Goal: Download file/media

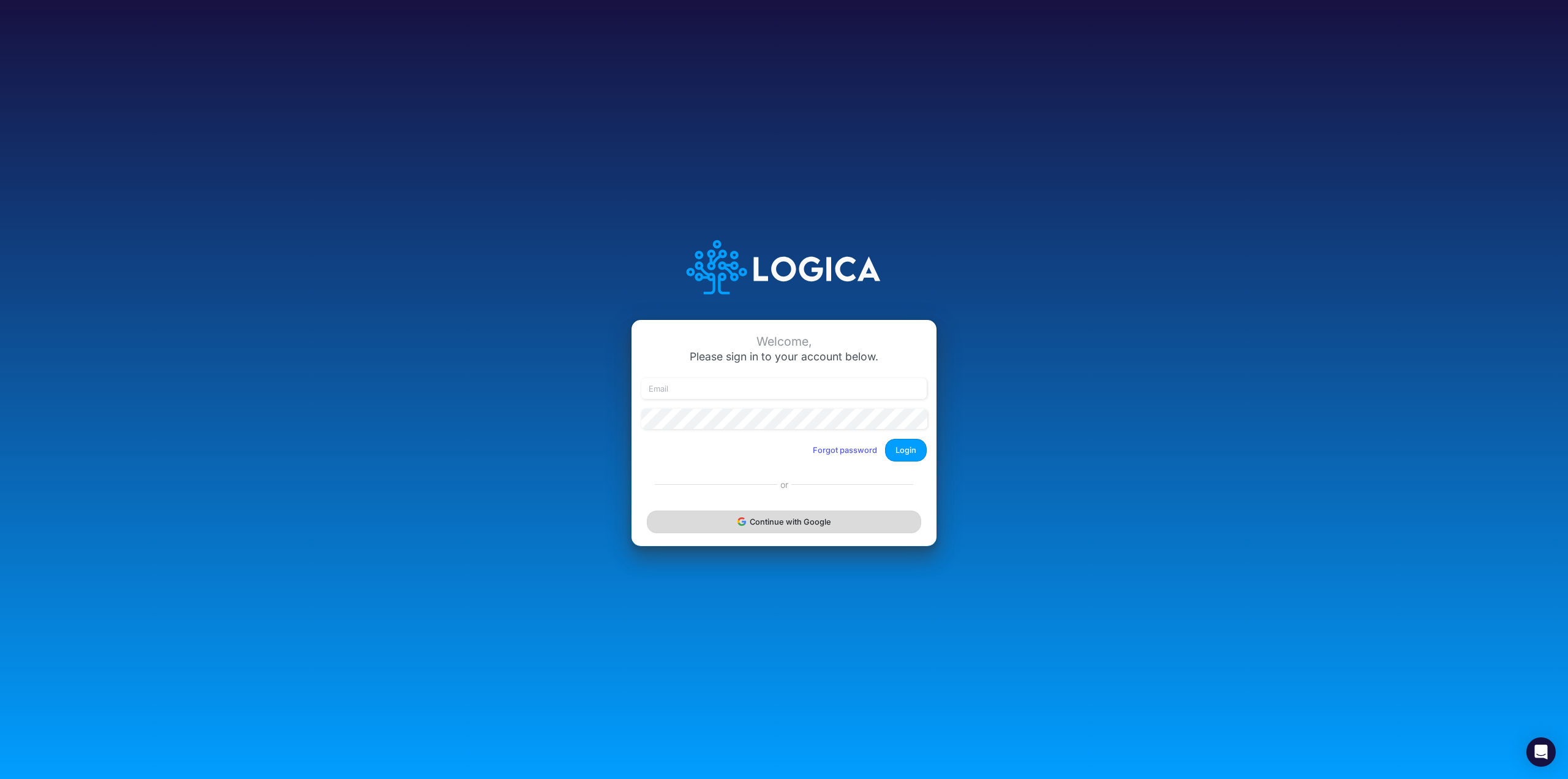
click at [809, 520] on button "Continue with Google" at bounding box center [784, 522] width 275 height 23
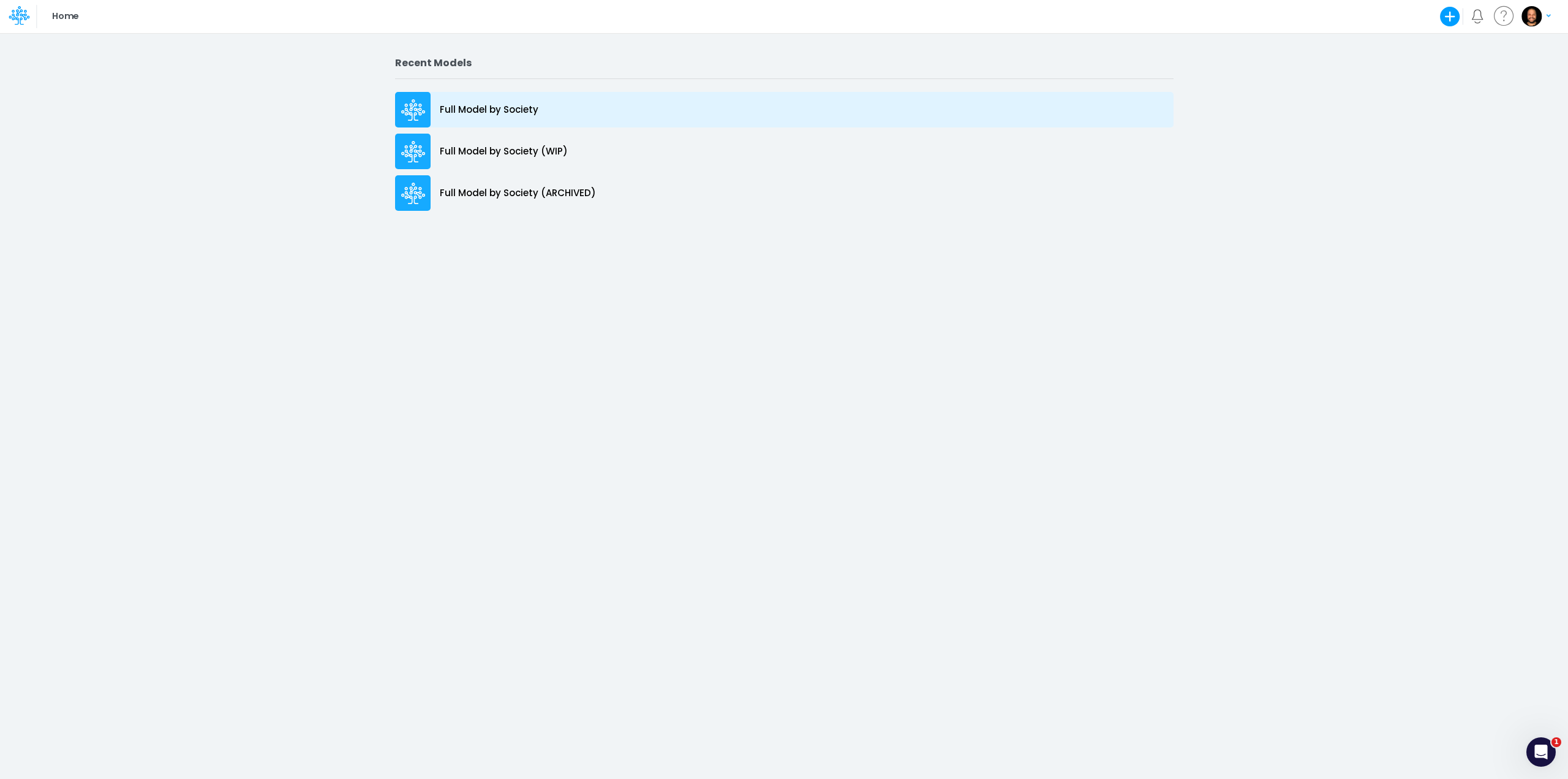
click at [552, 120] on div "Full Model by Society" at bounding box center [785, 109] width 779 height 36
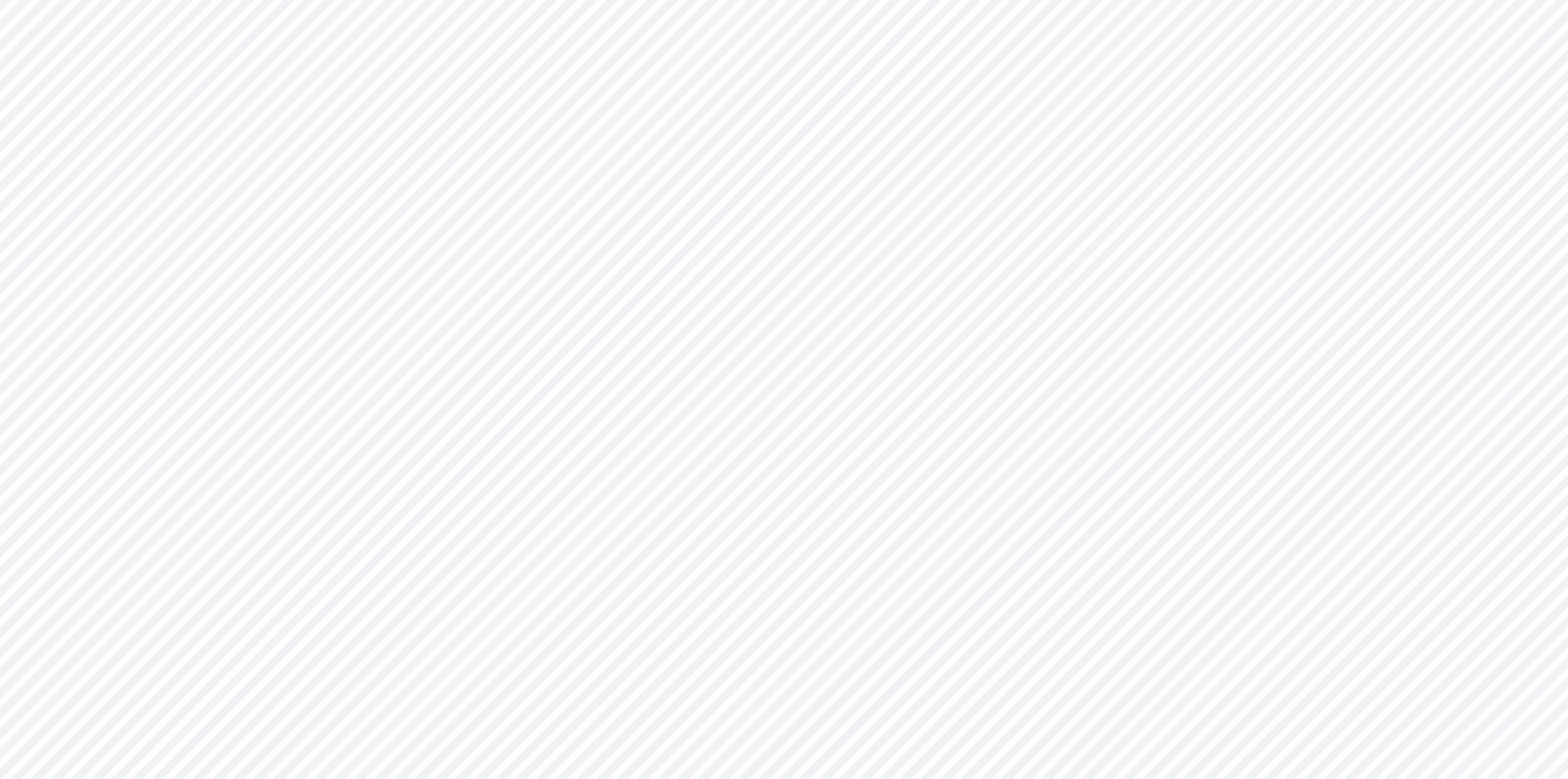
type input "Consolidated FS - BACENGAAP"
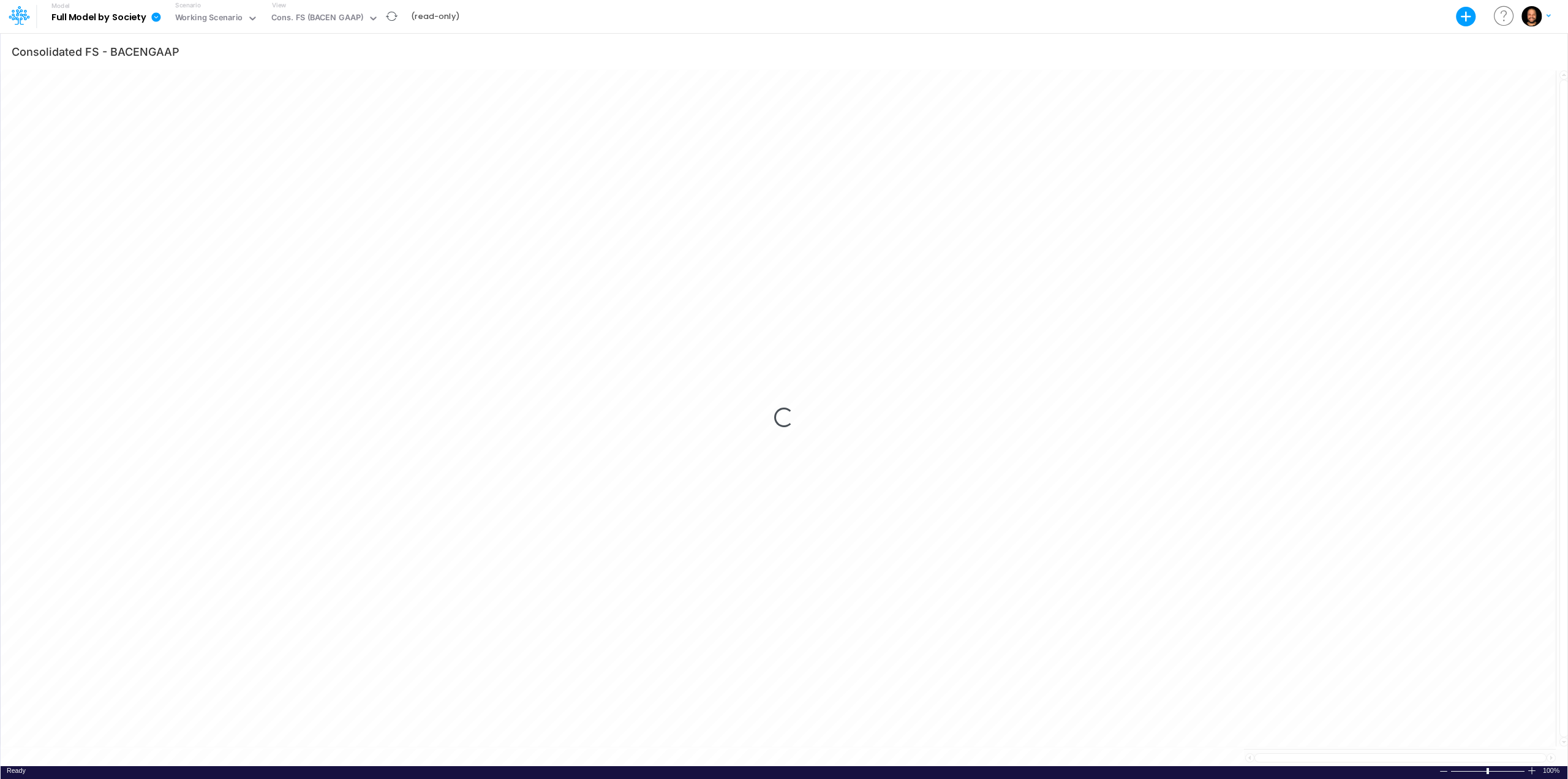
click at [144, 22] on b "Full Model by Society" at bounding box center [99, 18] width 95 height 11
click at [158, 19] on icon at bounding box center [156, 17] width 10 height 10
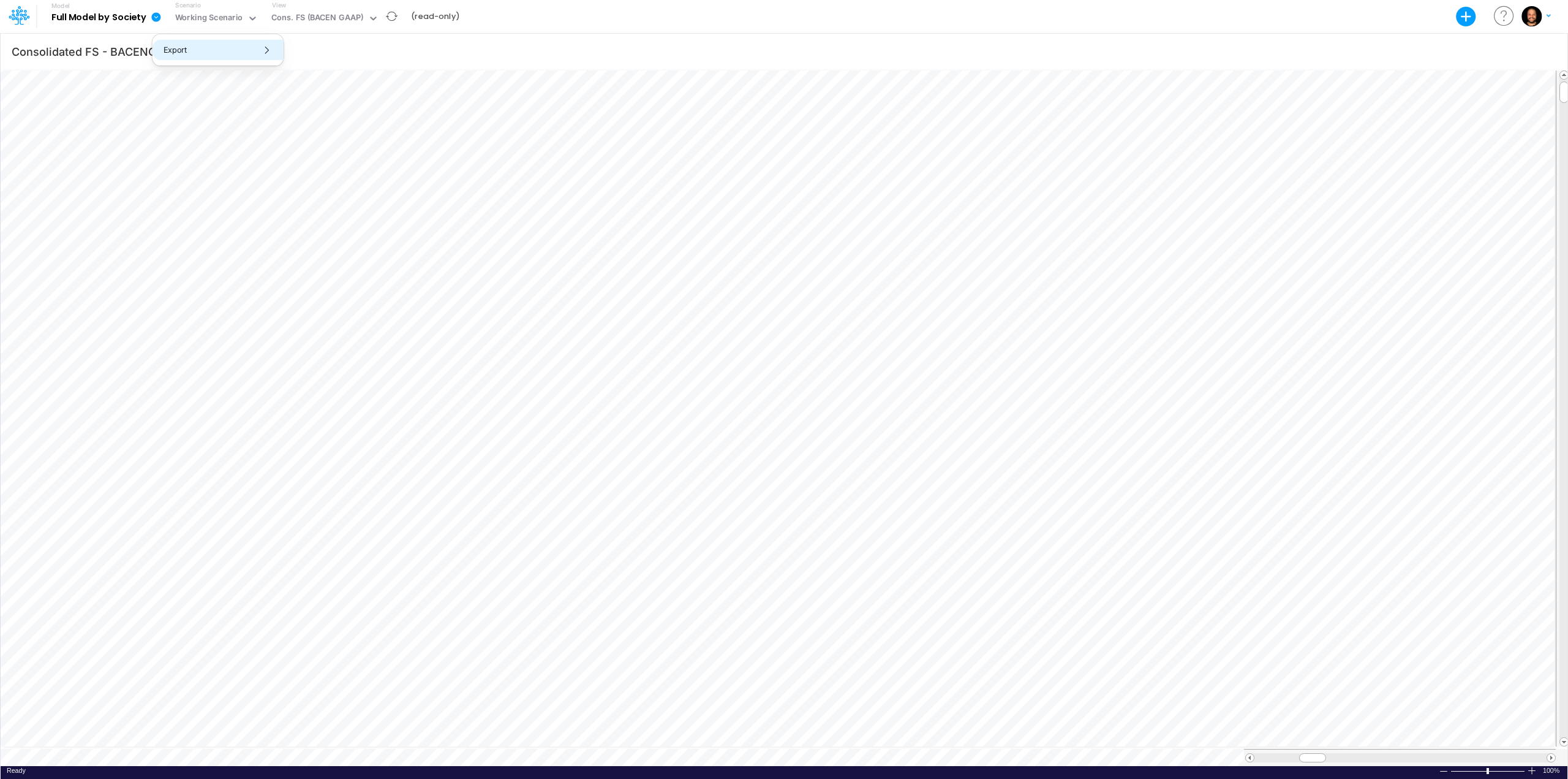
click at [178, 48] on button "Export" at bounding box center [218, 50] width 131 height 20
click at [359, 60] on button "Excel" at bounding box center [350, 57] width 131 height 19
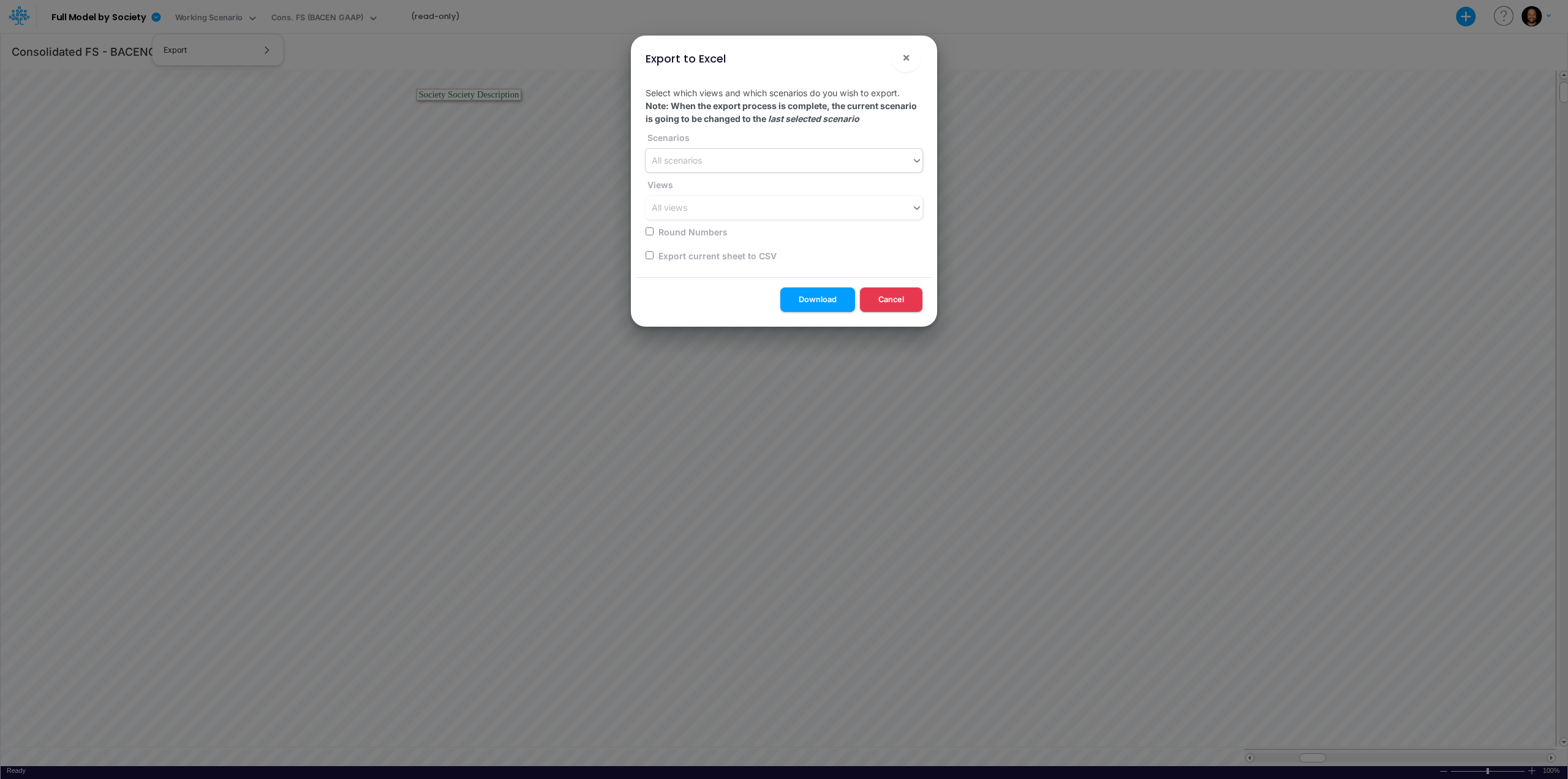
click at [728, 157] on div "All scenarios" at bounding box center [779, 160] width 266 height 20
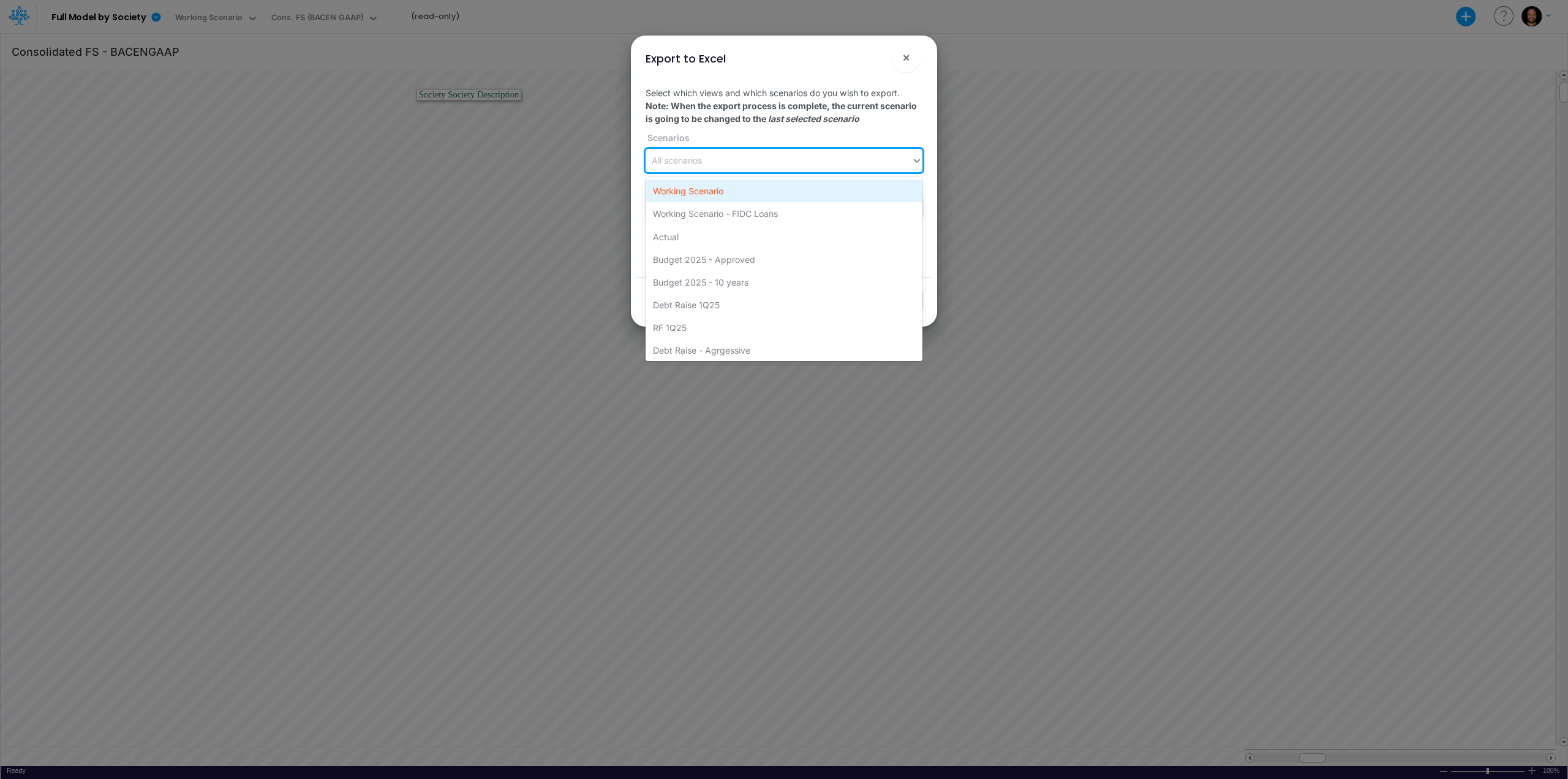
click at [745, 195] on div "Working Scenario" at bounding box center [784, 191] width 276 height 23
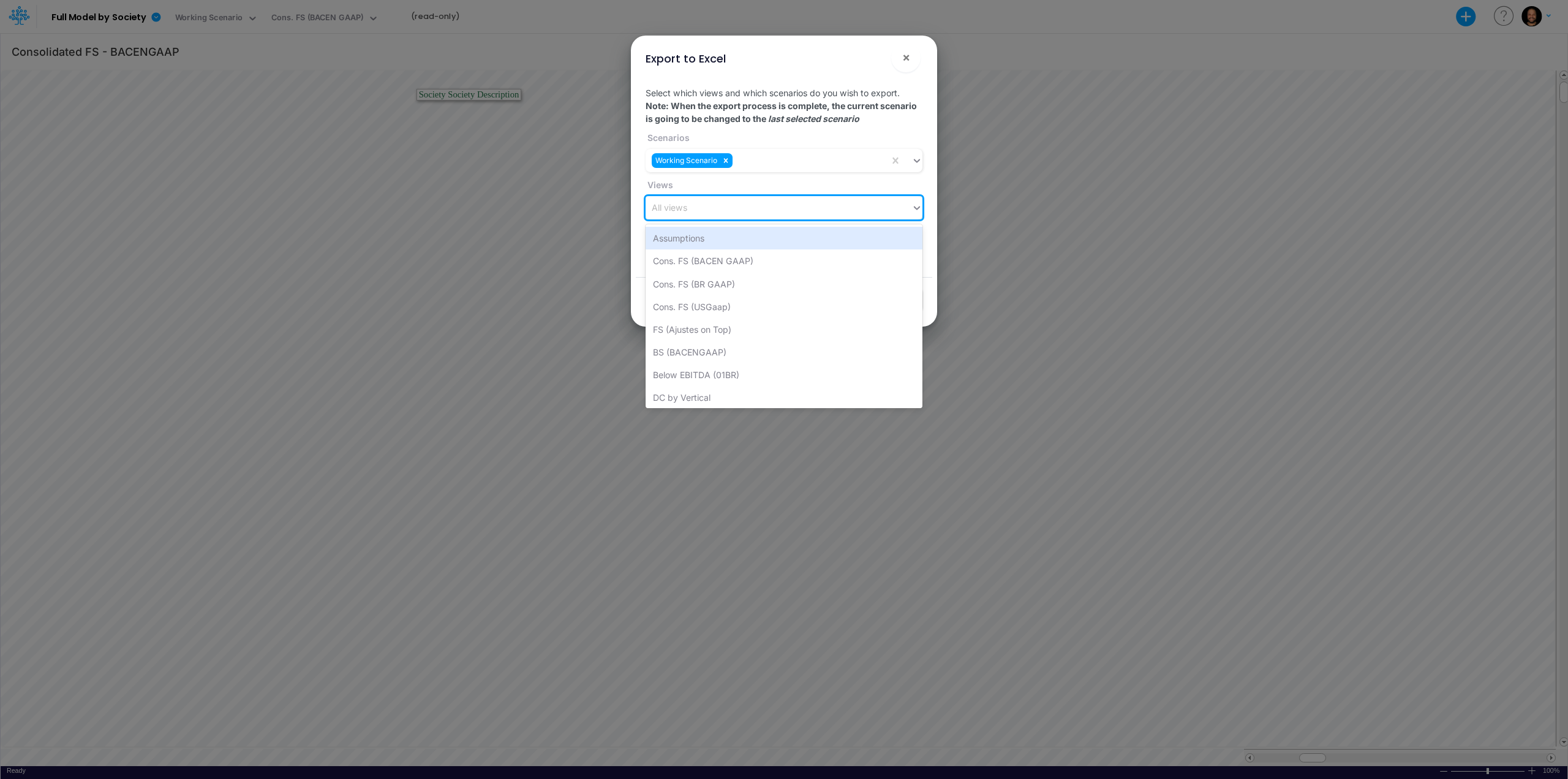
click at [749, 206] on div "All views" at bounding box center [779, 207] width 266 height 20
click at [774, 360] on div "BS (BACENGAAP)" at bounding box center [784, 352] width 276 height 23
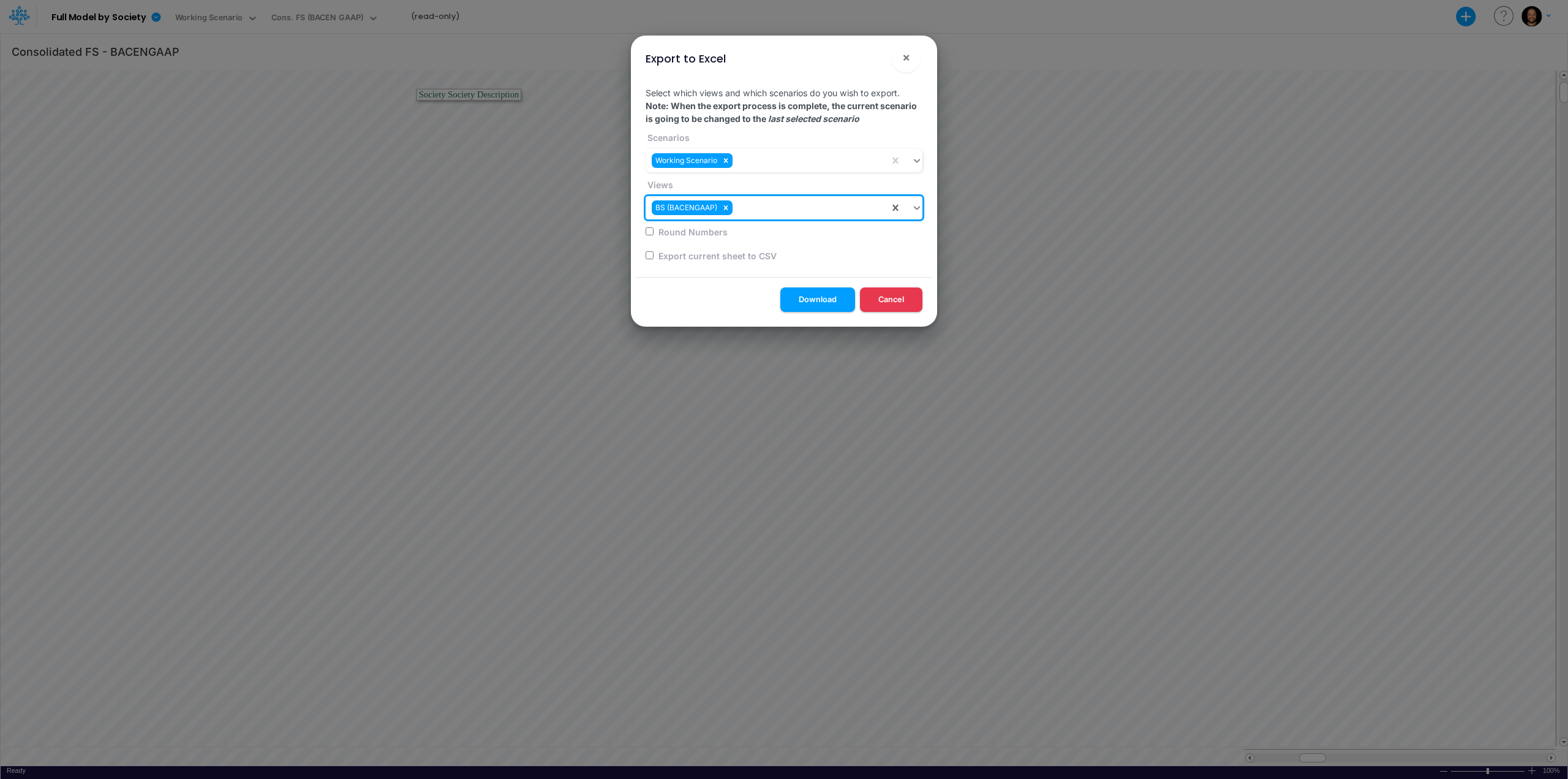
click at [777, 214] on div "BS (BACENGAAP)" at bounding box center [767, 207] width 244 height 20
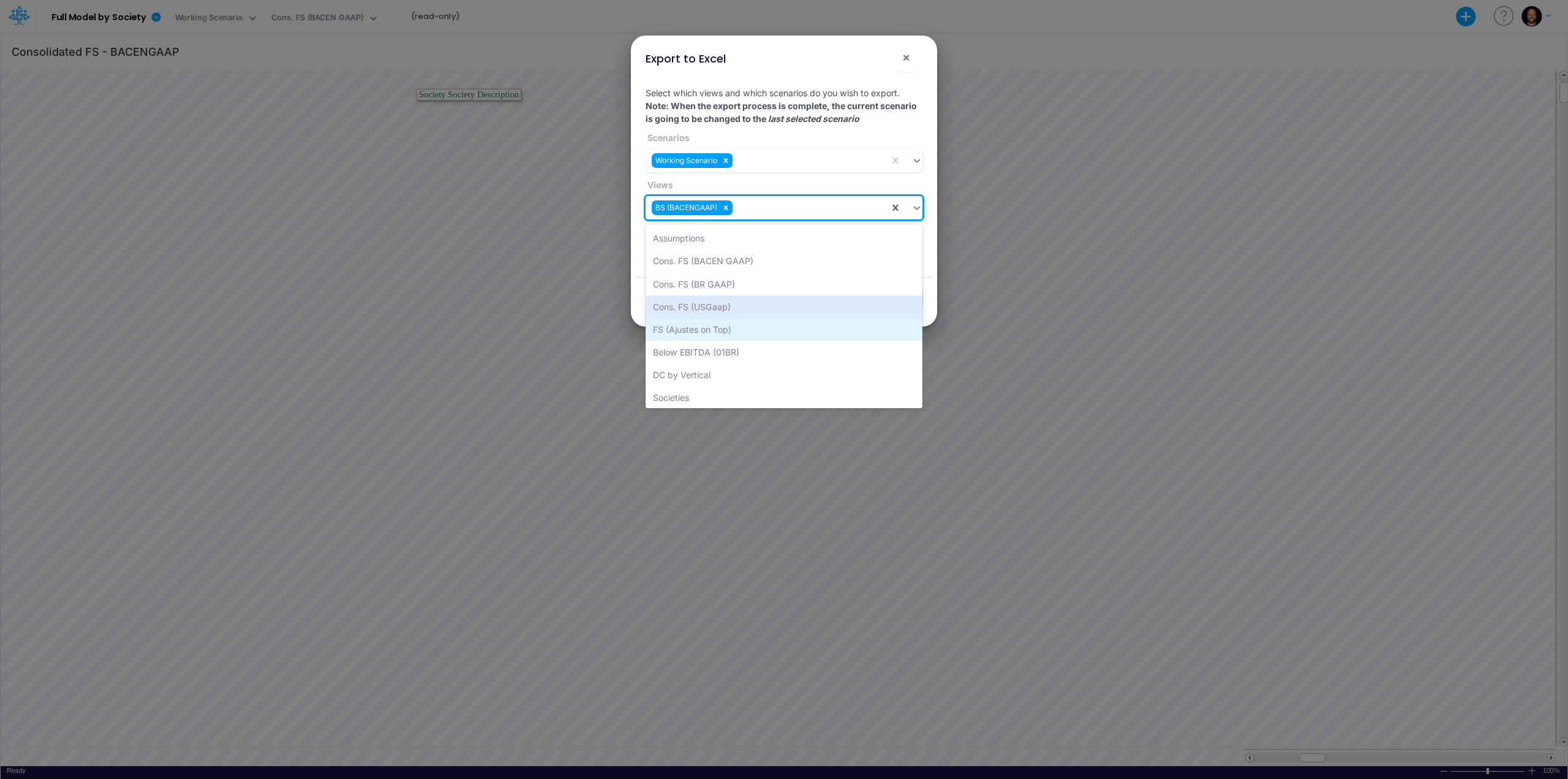
scroll to position [94, 0]
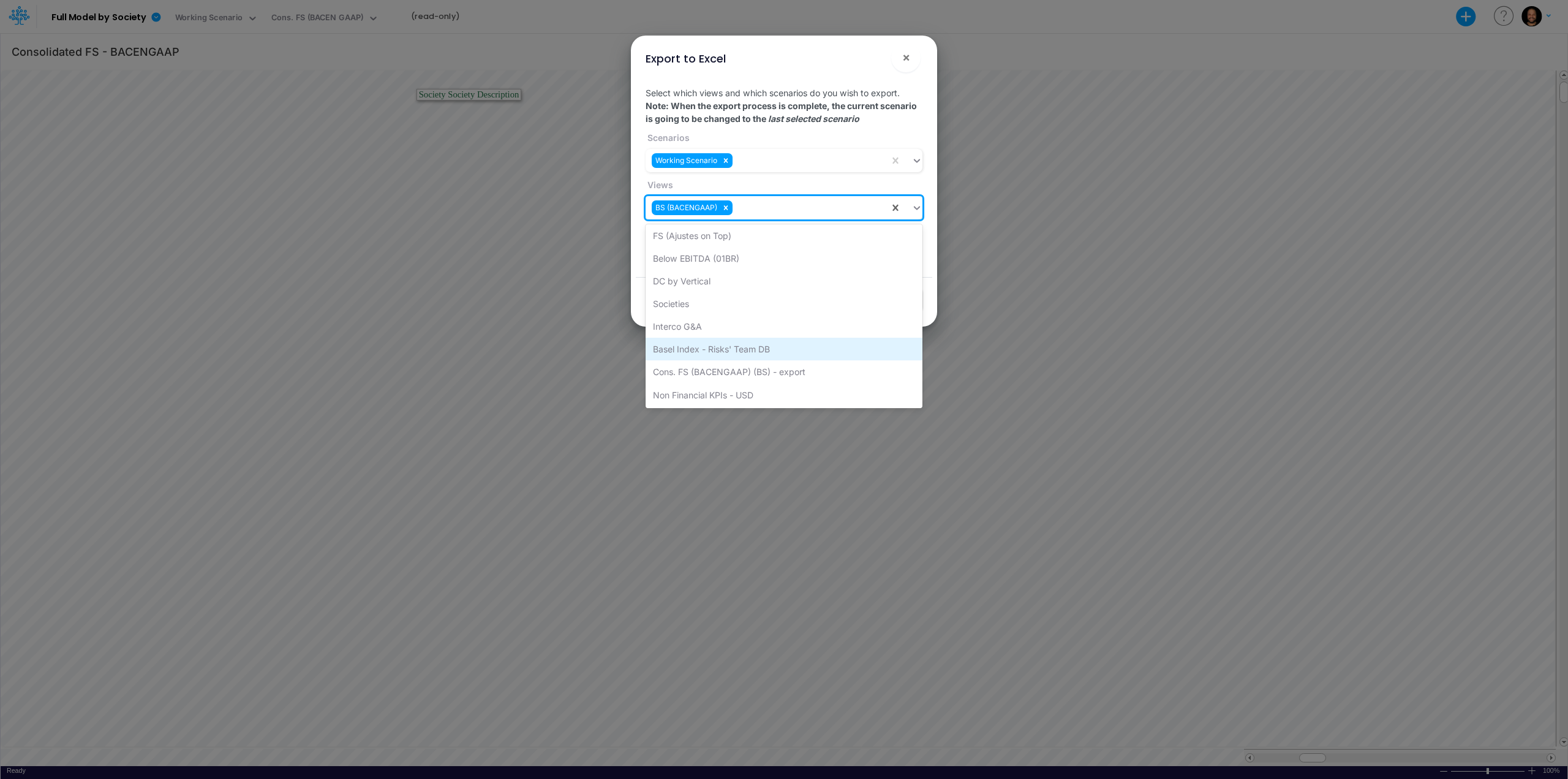
click at [766, 348] on div "Basel Index - Risks' Team DB" at bounding box center [784, 349] width 276 height 23
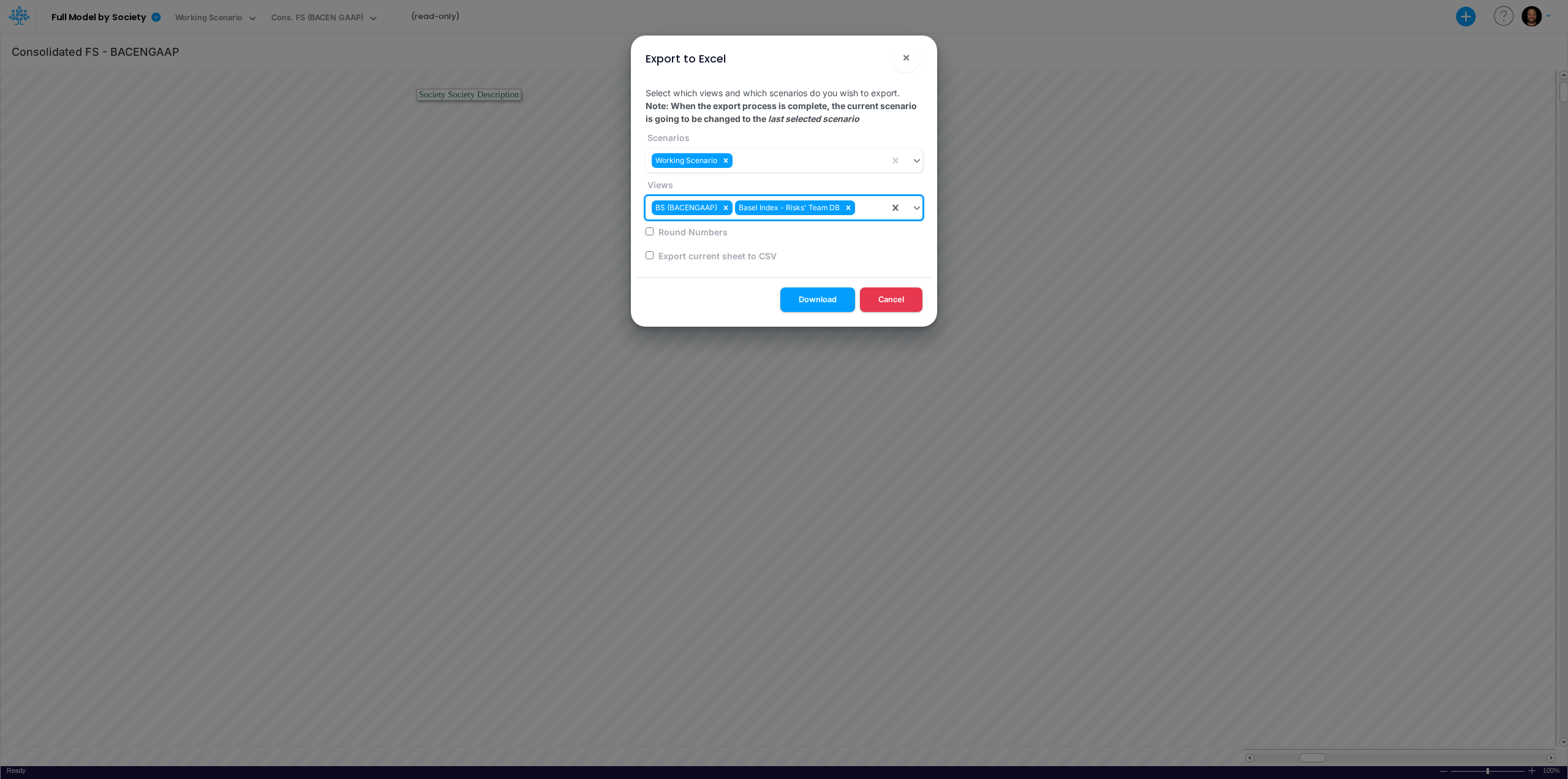
click at [873, 210] on div "BS (BACENGAAP) Basel Index - Risks' Team DB" at bounding box center [767, 207] width 244 height 20
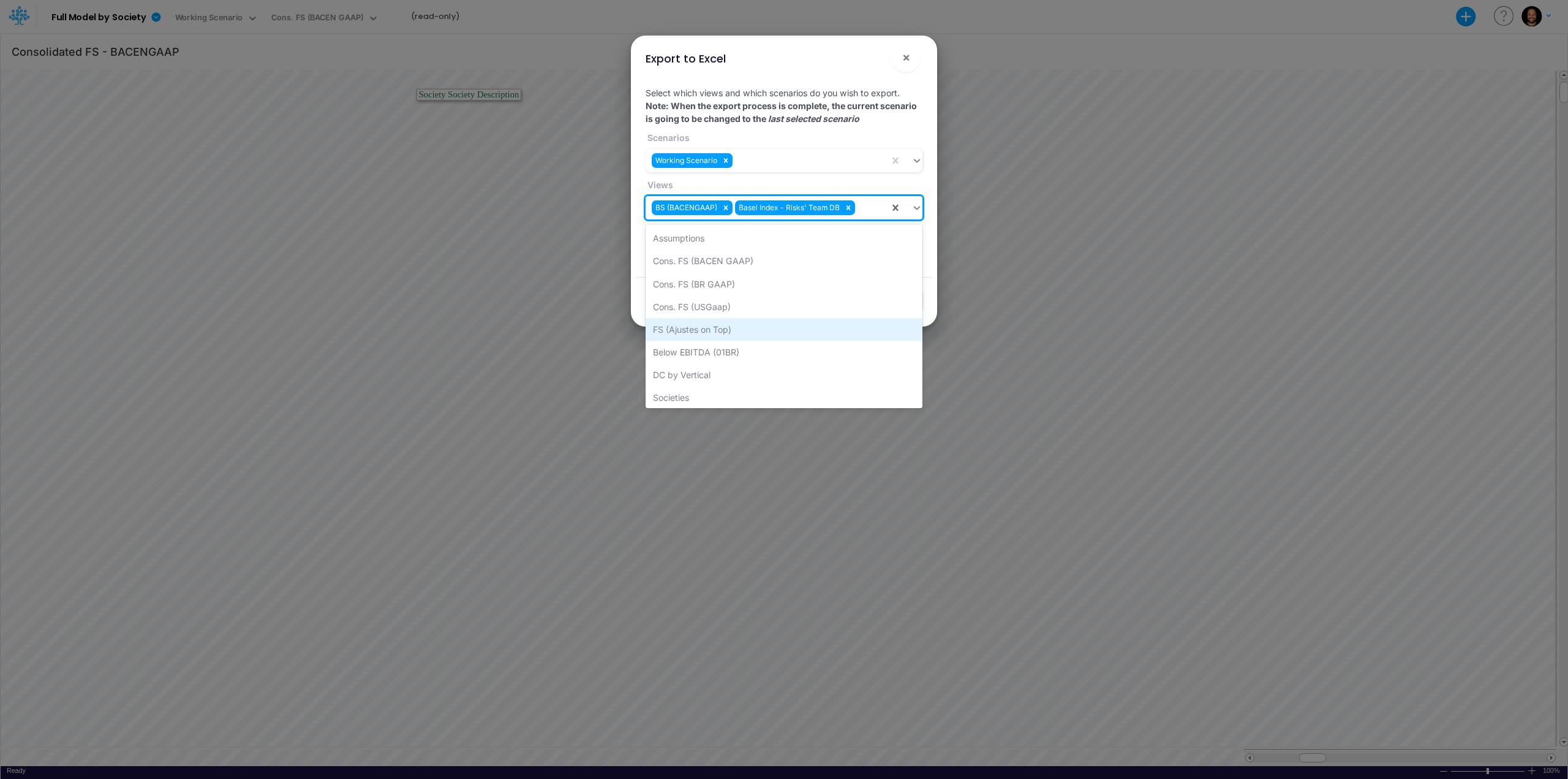
click at [736, 337] on div "FS (Ajustes on Top)" at bounding box center [784, 329] width 276 height 23
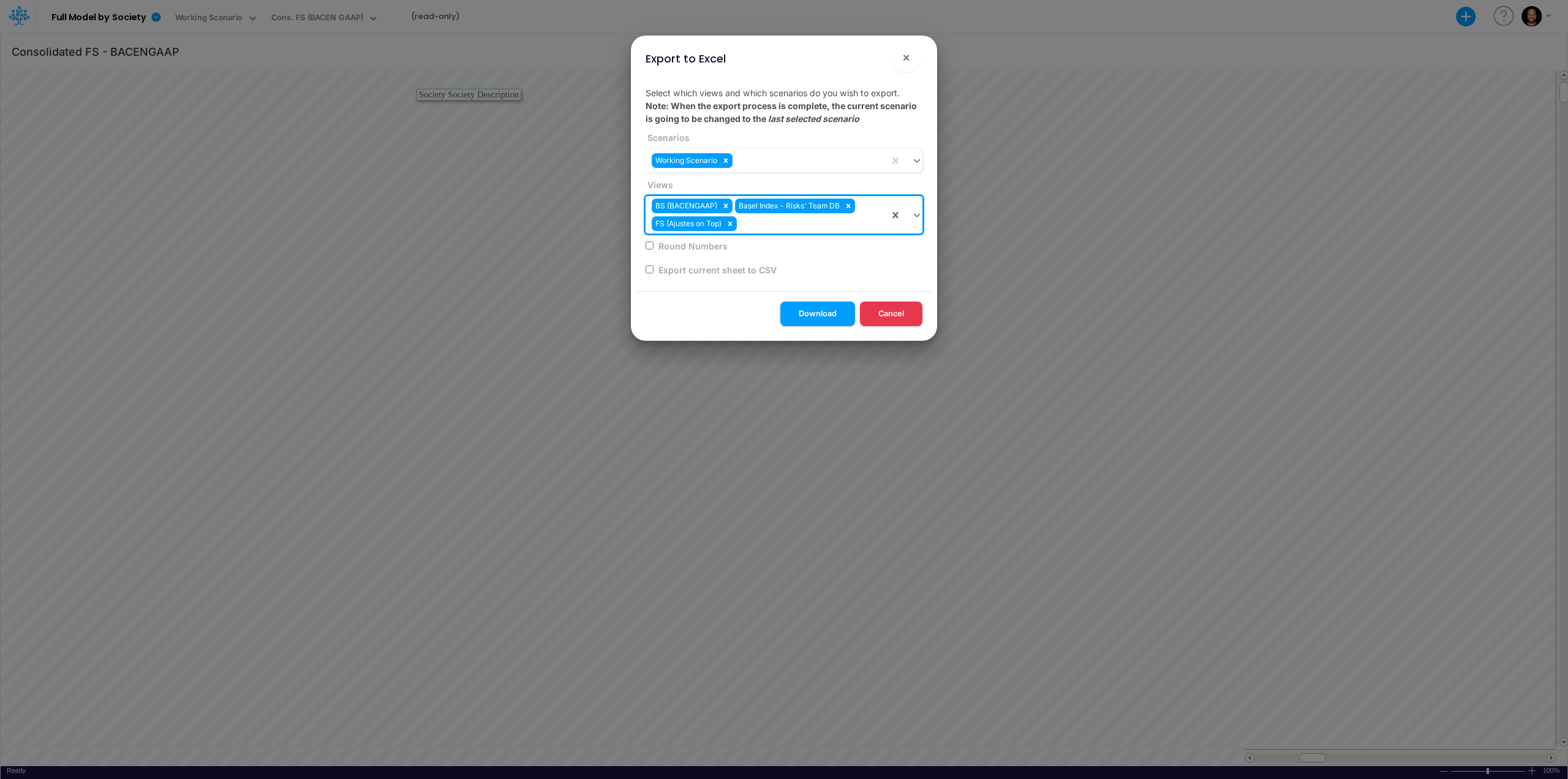
click at [759, 228] on div "BS (BACENGAAP) Basel Index - Risks' Team DB FS (Ajustes on Top)" at bounding box center [767, 214] width 244 height 38
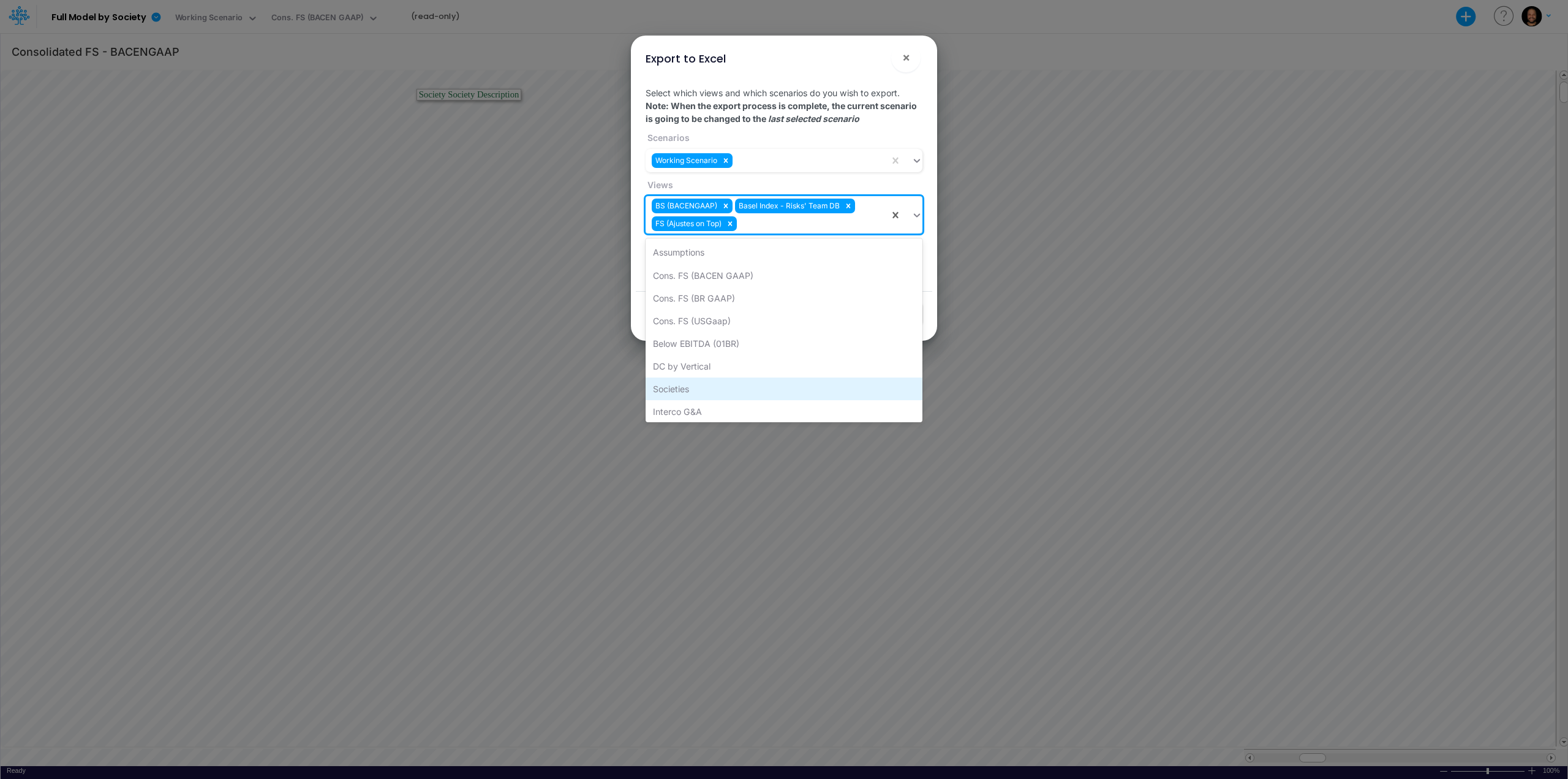
scroll to position [48, 0]
click at [729, 404] on div "Non Financial KPIs - USD" at bounding box center [784, 409] width 276 height 23
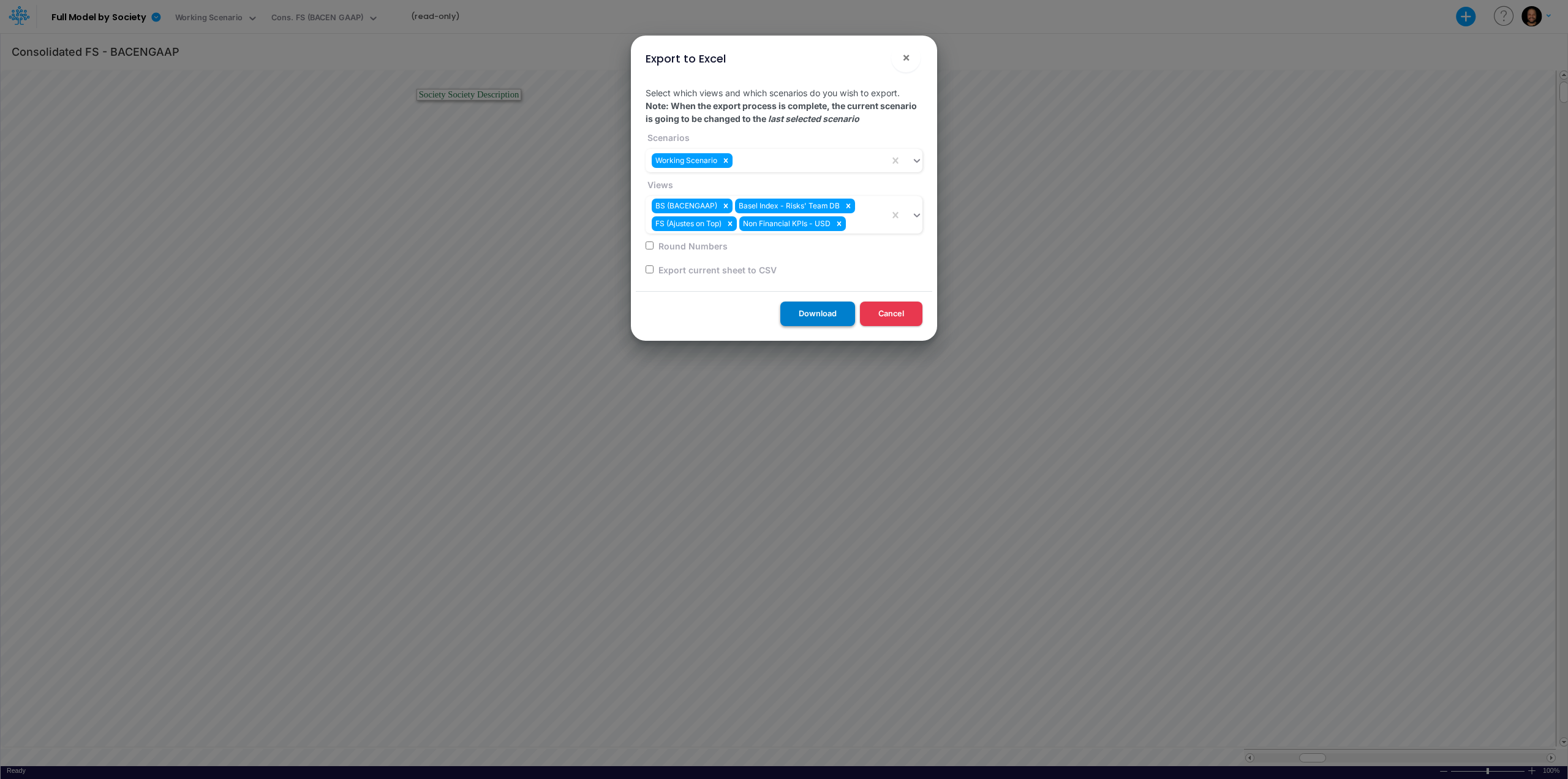
click at [808, 308] on button "Download" at bounding box center [817, 312] width 74 height 24
